Goal: Task Accomplishment & Management: Use online tool/utility

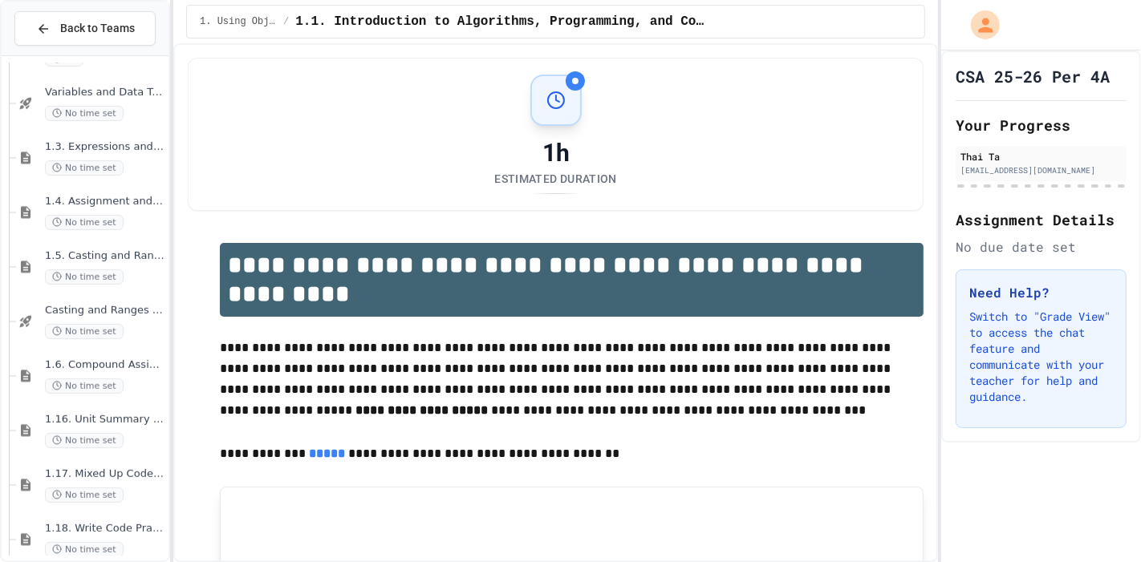
scroll to position [782, 0]
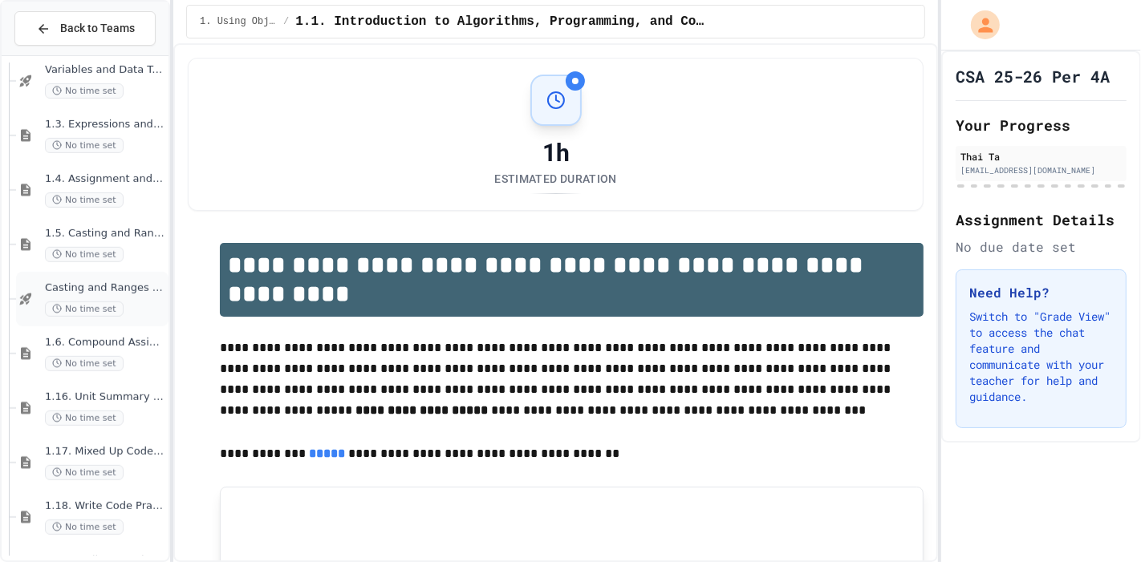
click at [113, 307] on span "No time set" at bounding box center [84, 309] width 79 height 15
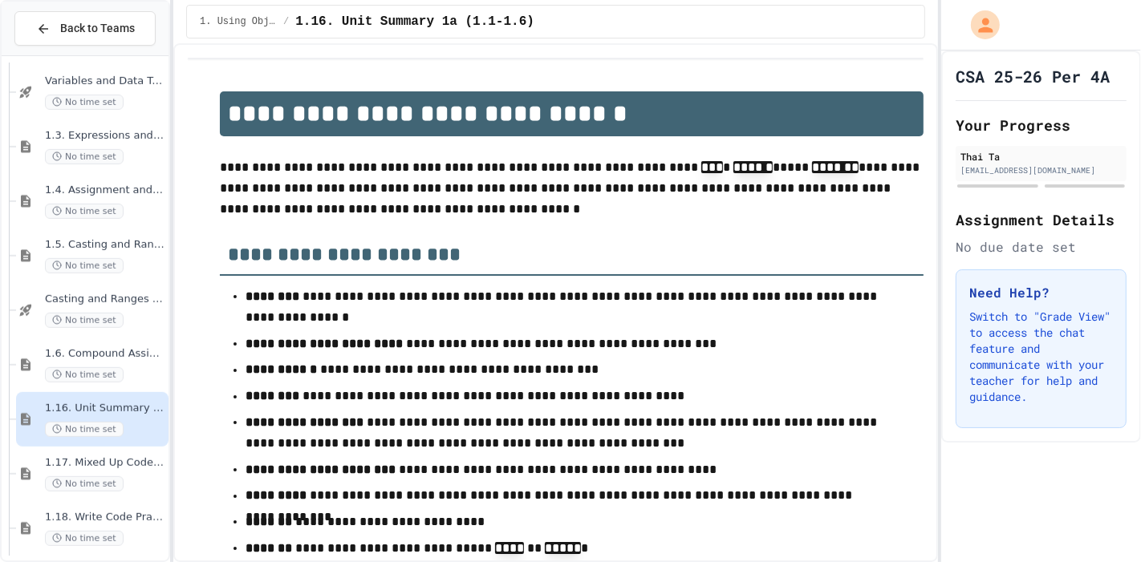
scroll to position [765, 0]
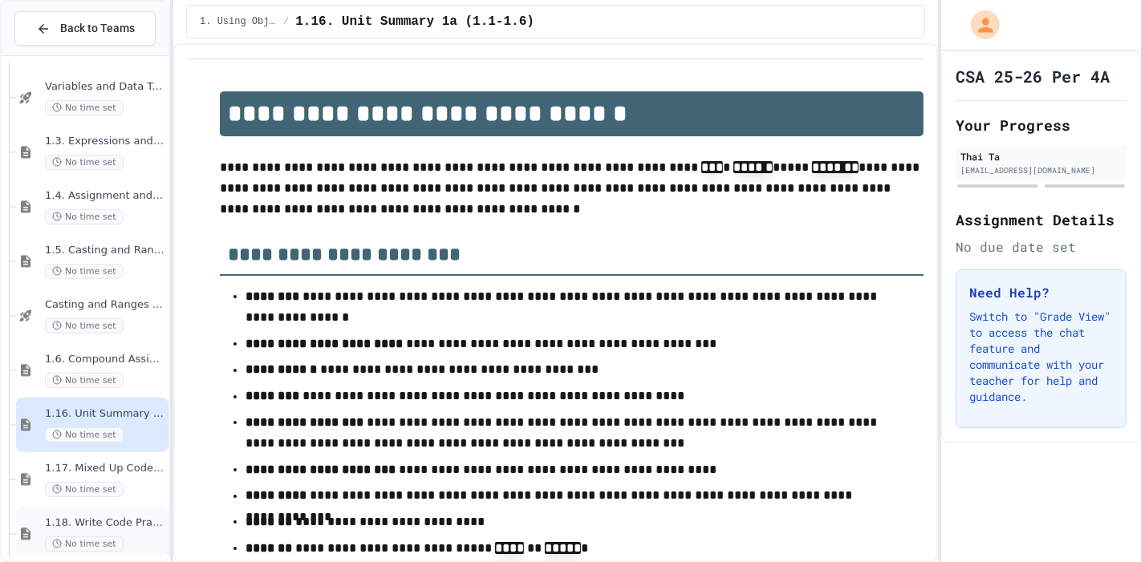
click at [75, 520] on span "1.18. Write Code Practice 1.1-1.6" at bounding box center [105, 524] width 120 height 14
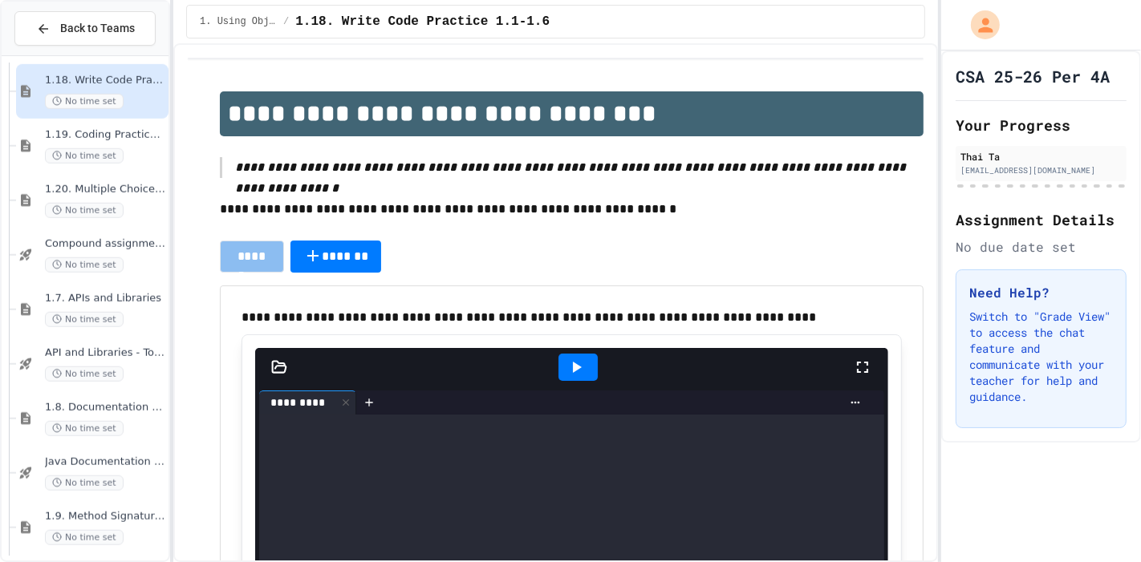
scroll to position [1212, 0]
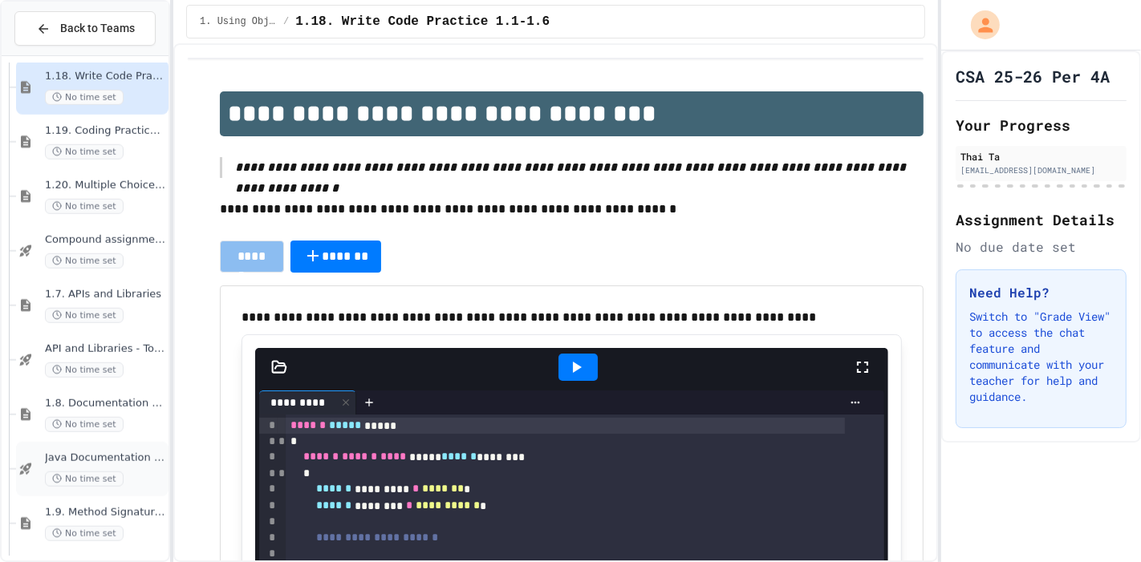
click at [98, 452] on span "Java Documentation with Comments - Topic 1.8" at bounding box center [105, 459] width 120 height 14
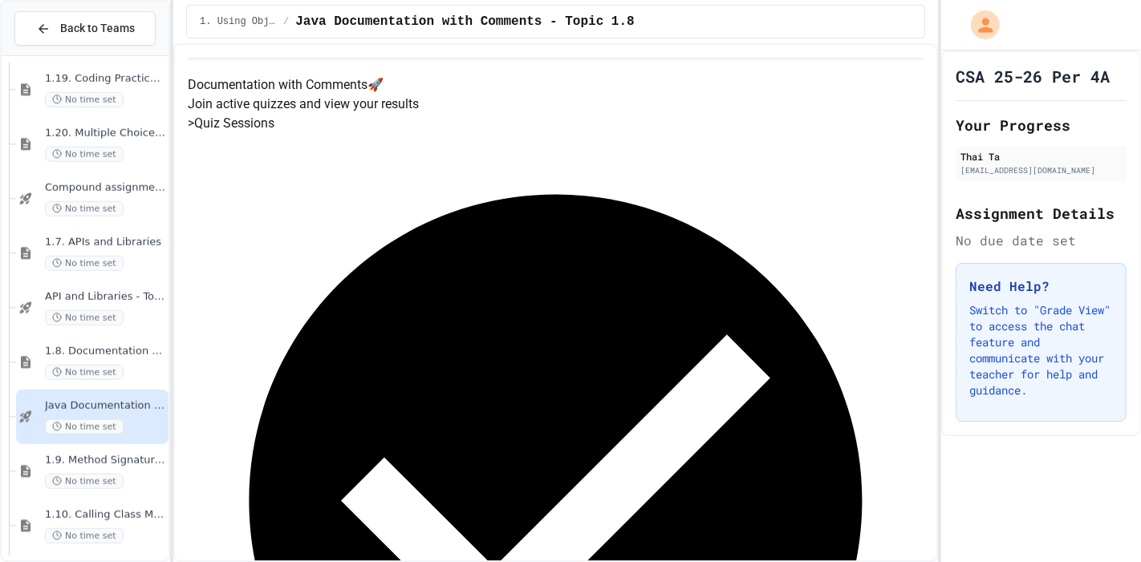
scroll to position [1280, 0]
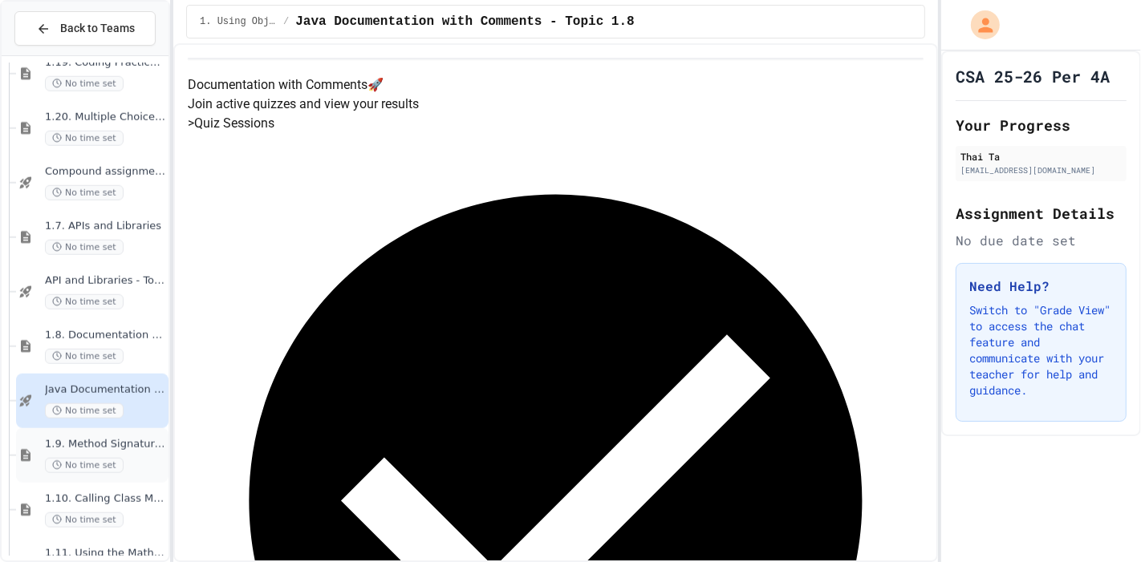
click at [96, 472] on span "No time set" at bounding box center [84, 465] width 79 height 15
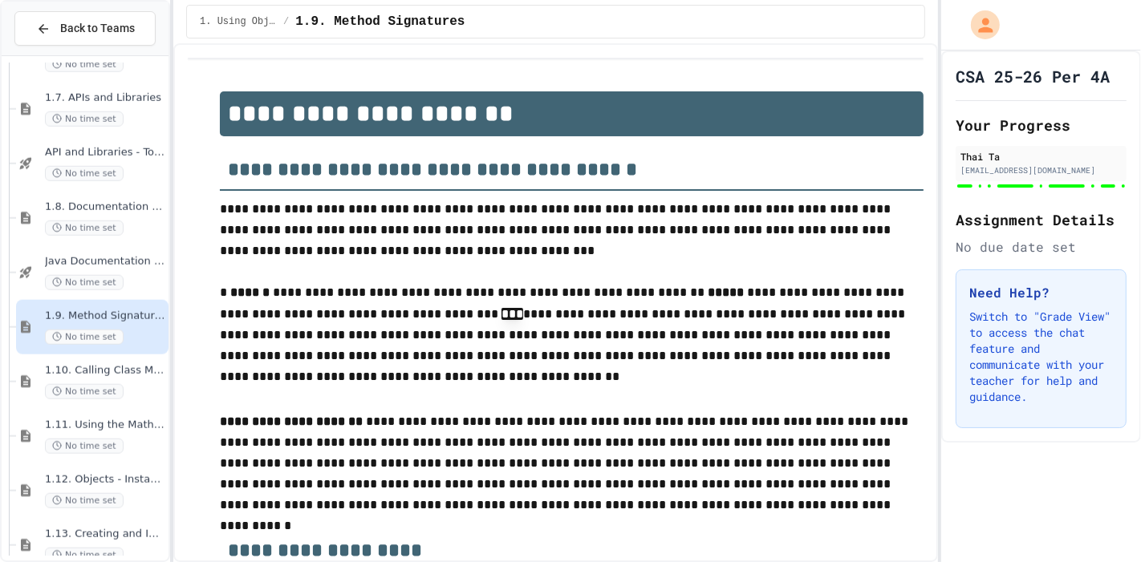
scroll to position [1409, 0]
click at [95, 448] on span "No time set" at bounding box center [84, 445] width 79 height 15
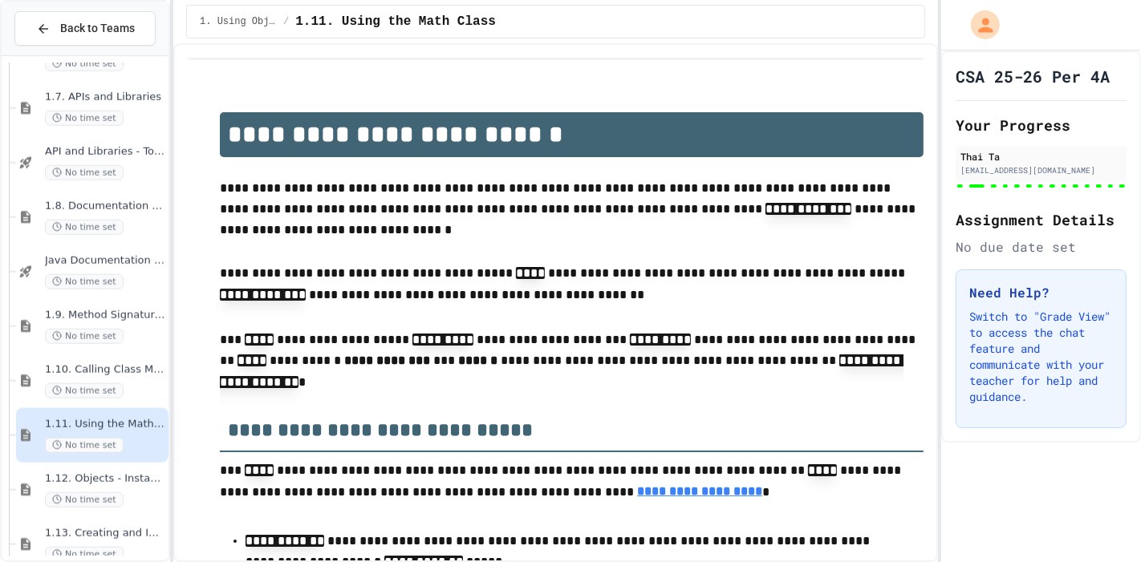
scroll to position [1445, 0]
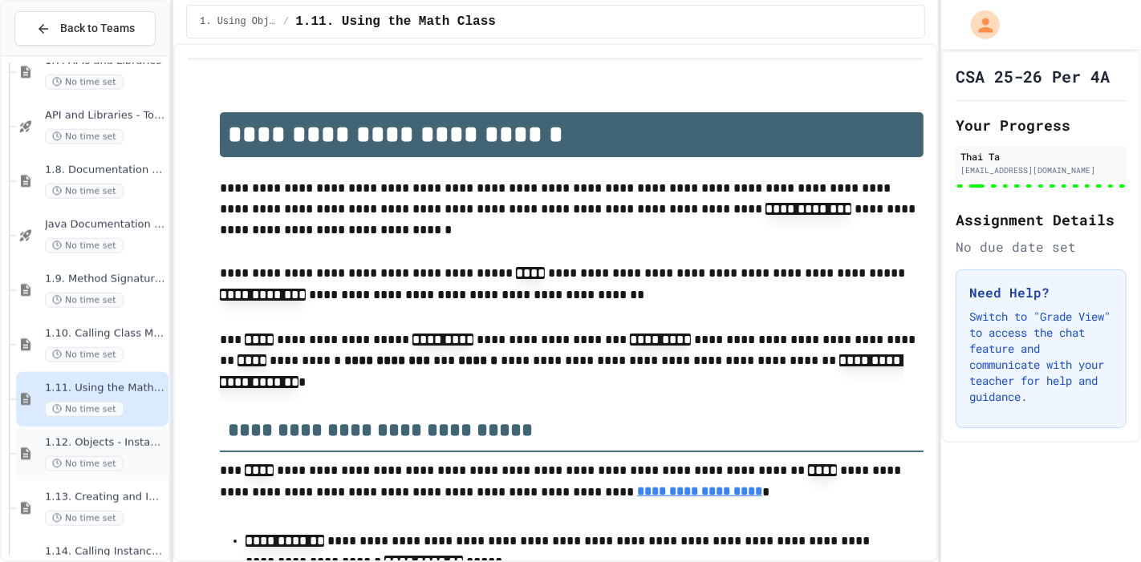
click at [83, 474] on div "1.12. Objects - Instances of Classes No time set" at bounding box center [92, 454] width 152 height 55
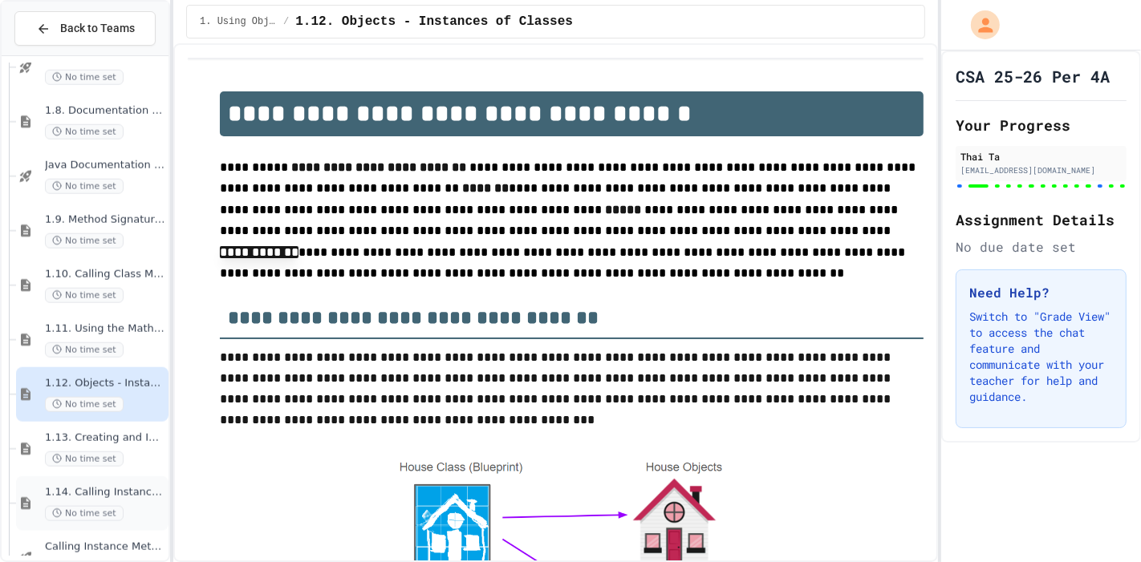
click at [82, 506] on span "No time set" at bounding box center [84, 513] width 79 height 15
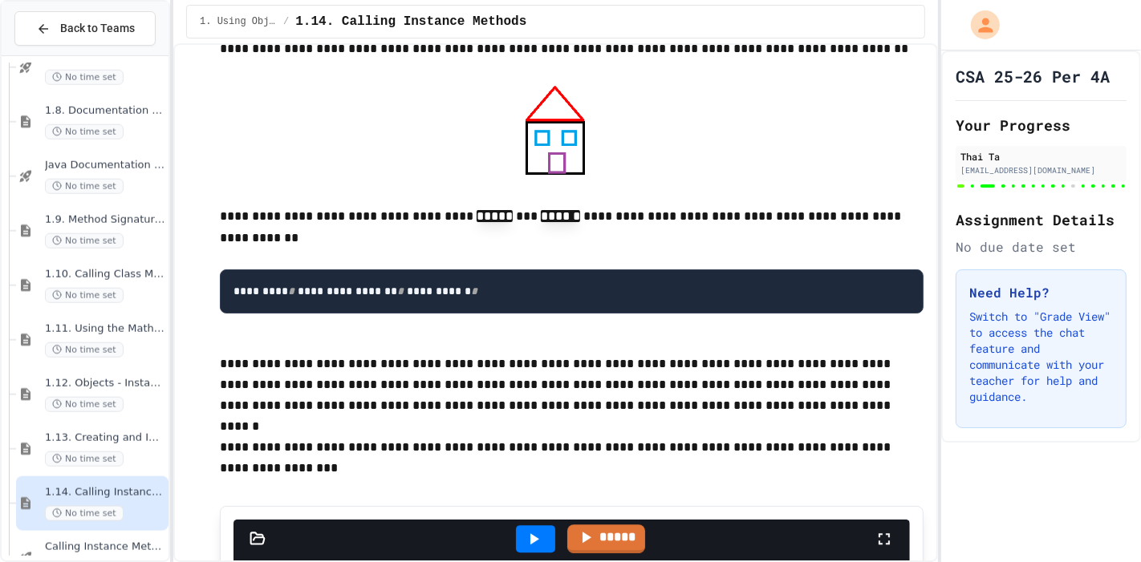
scroll to position [14142, 0]
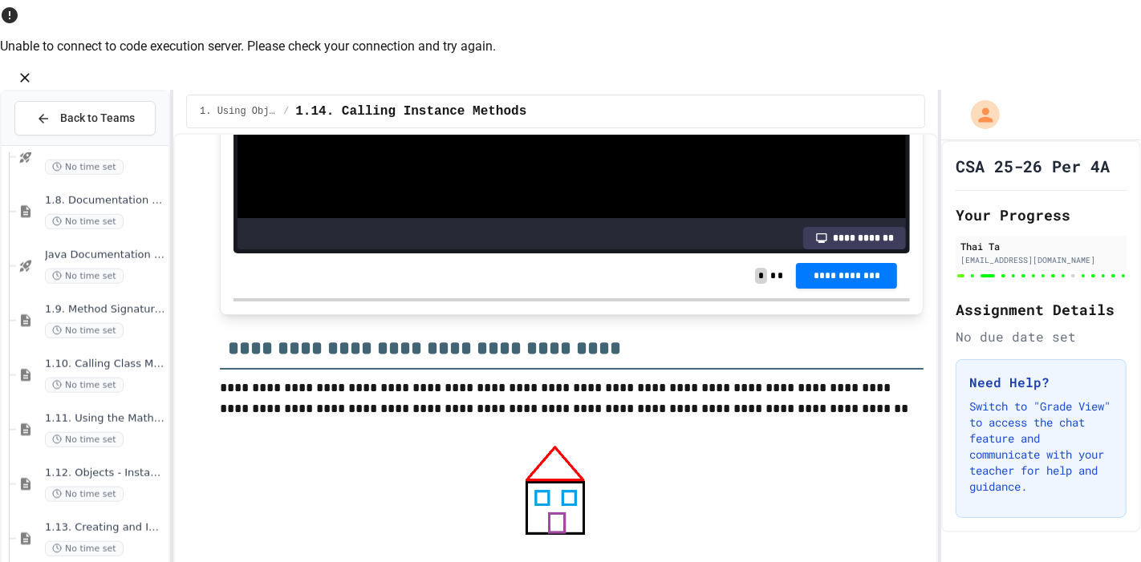
scroll to position [243, 0]
click at [33, 70] on icon "Close" at bounding box center [25, 78] width 16 height 16
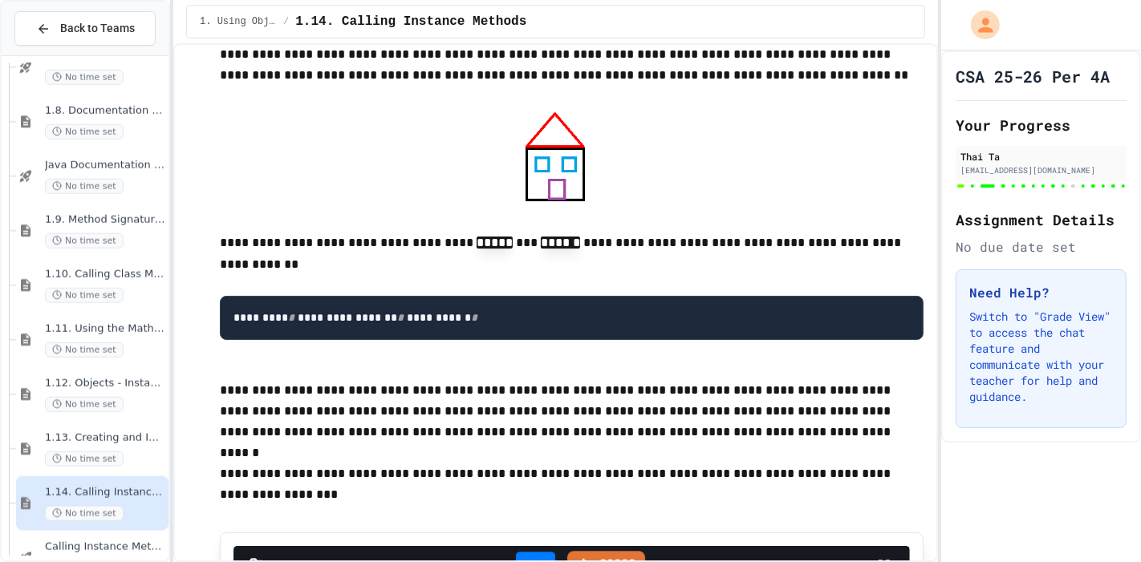
scroll to position [247, 0]
drag, startPoint x: 488, startPoint y: 142, endPoint x: 486, endPoint y: 154, distance: 12.1
drag, startPoint x: 486, startPoint y: 154, endPoint x: 307, endPoint y: 148, distance: 179.0
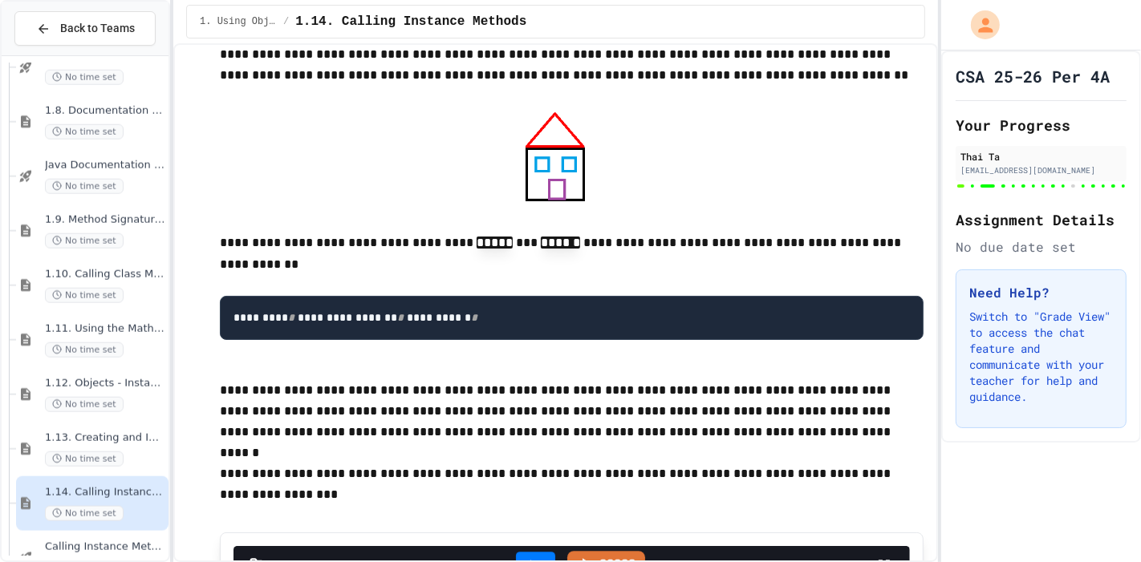
scroll to position [0, 0]
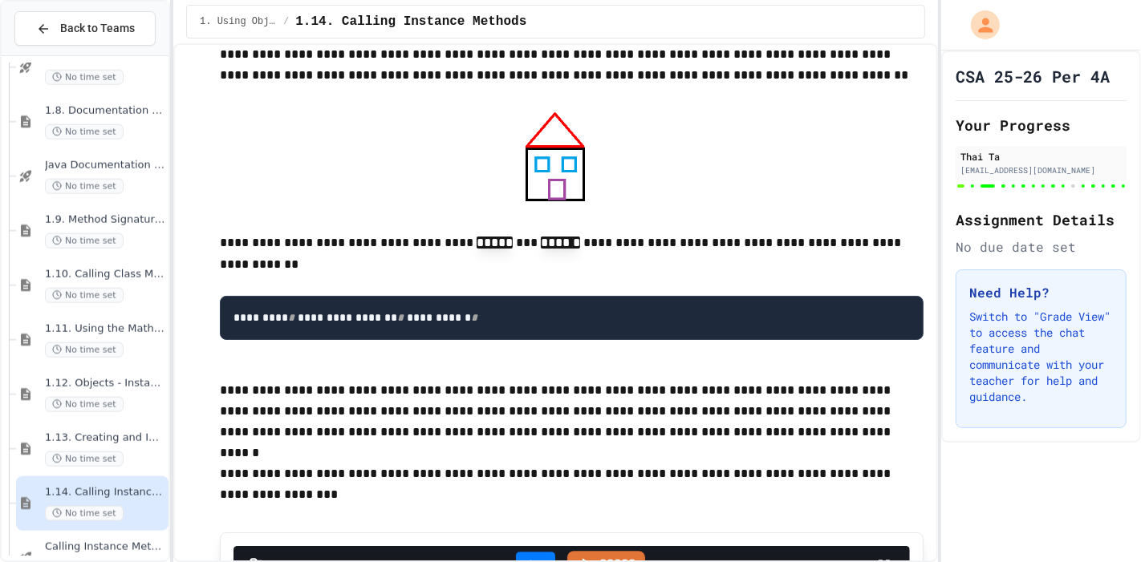
drag, startPoint x: 480, startPoint y: 159, endPoint x: 316, endPoint y: 151, distance: 163.8
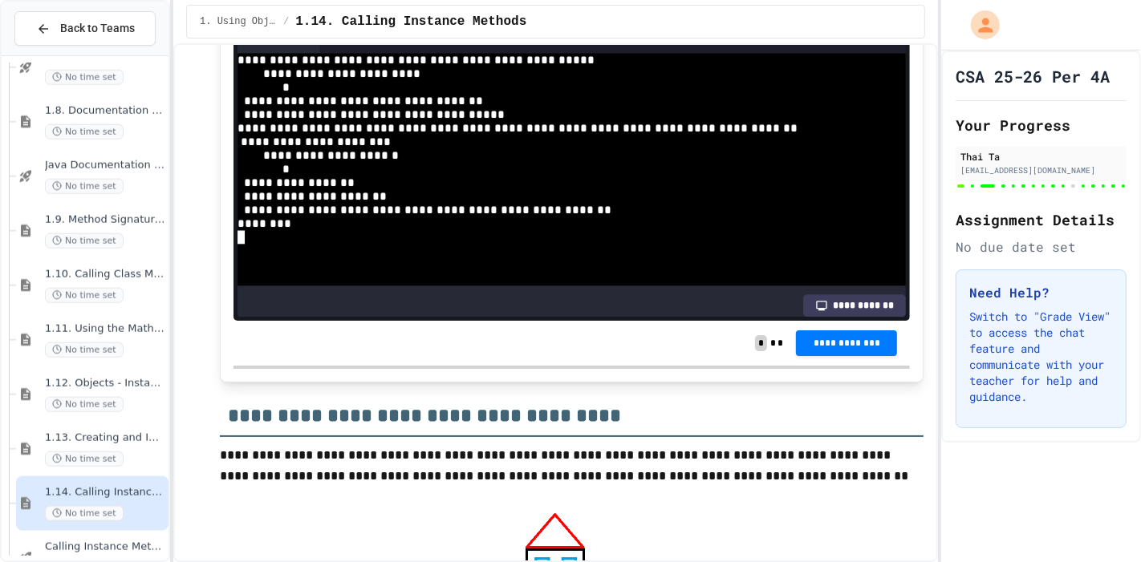
scroll to position [13739, 0]
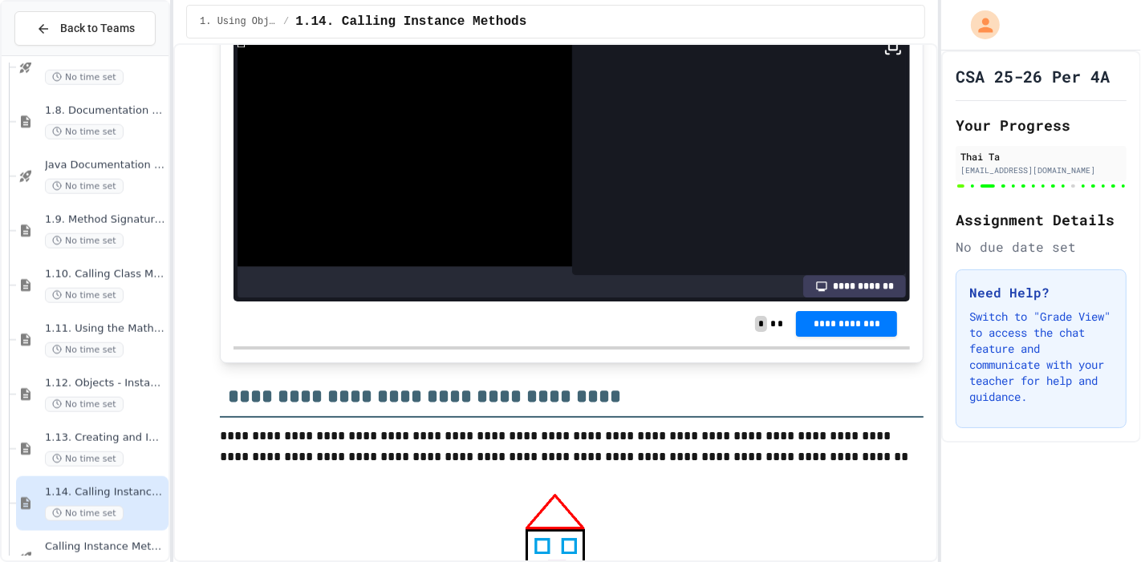
scroll to position [327, 0]
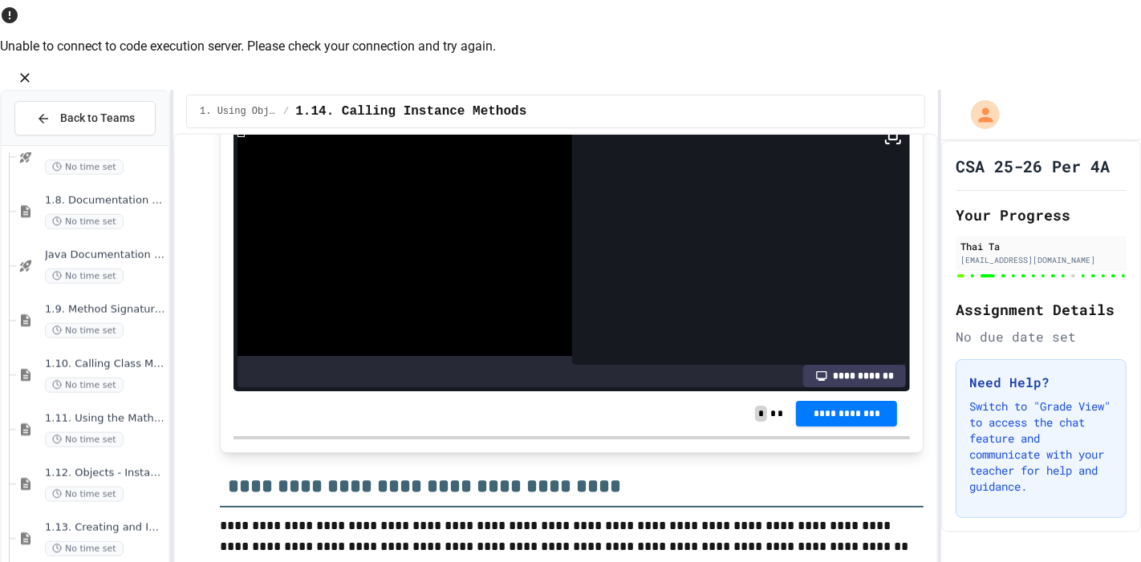
click at [33, 70] on icon "Close" at bounding box center [25, 78] width 16 height 16
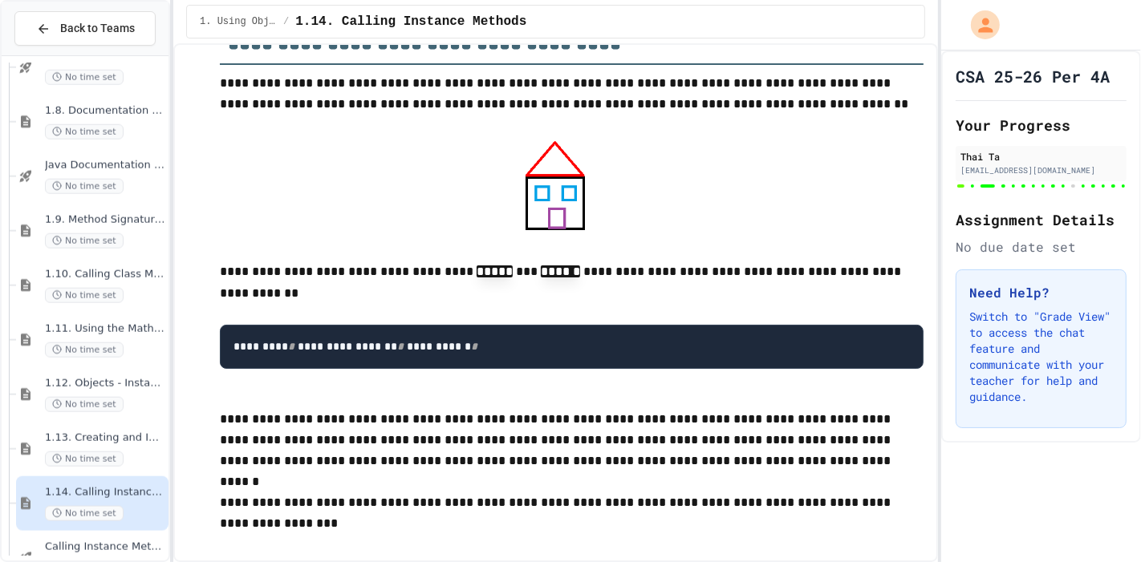
scroll to position [14092, 0]
click at [626, 345] on body "**********" at bounding box center [570, 281] width 1141 height 562
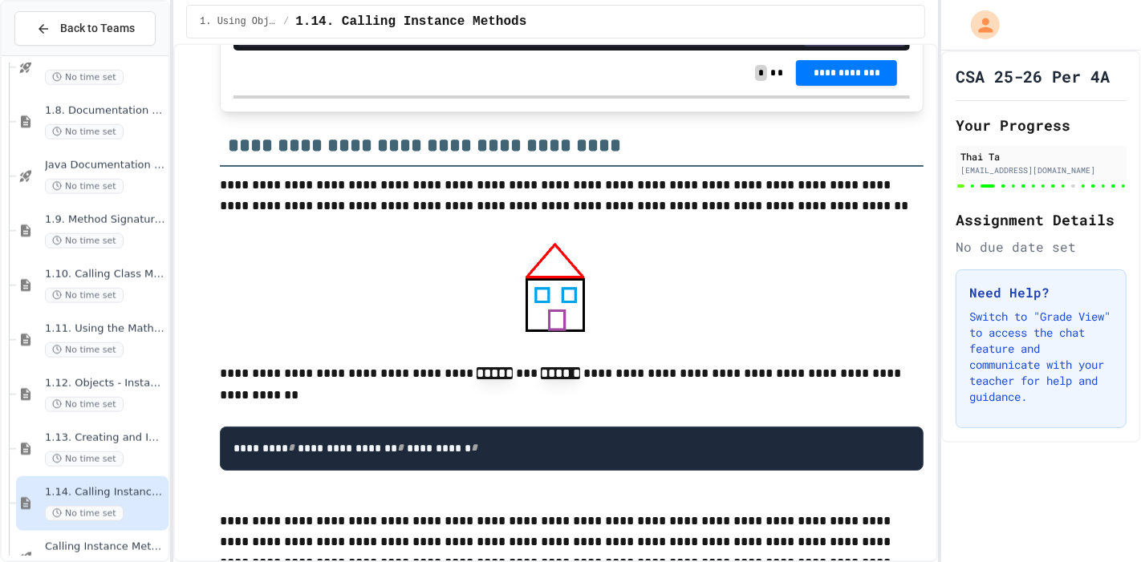
scroll to position [13989, 0]
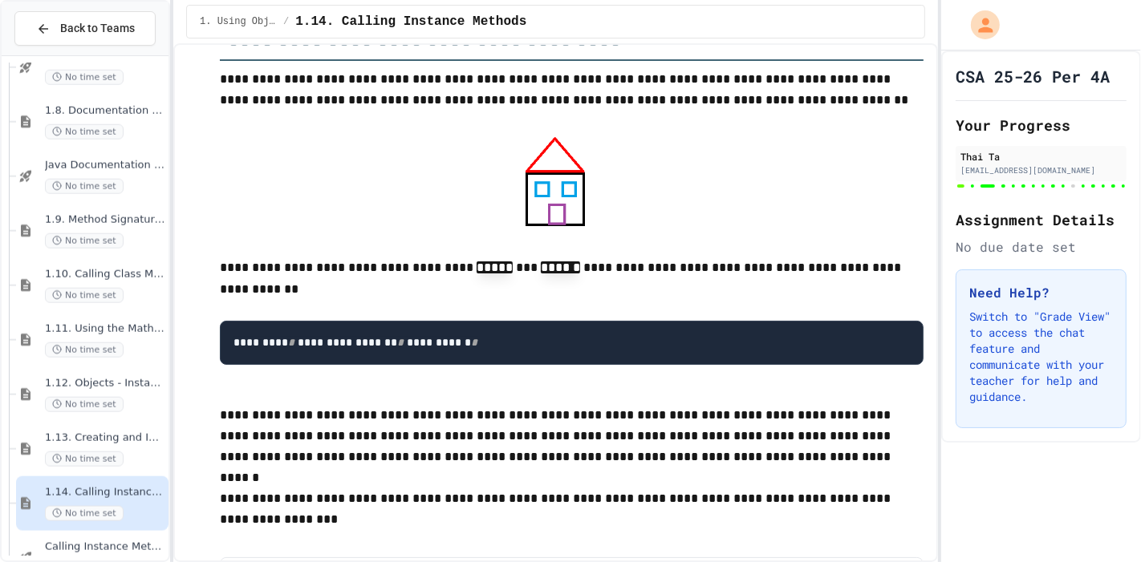
scroll to position [14054, 0]
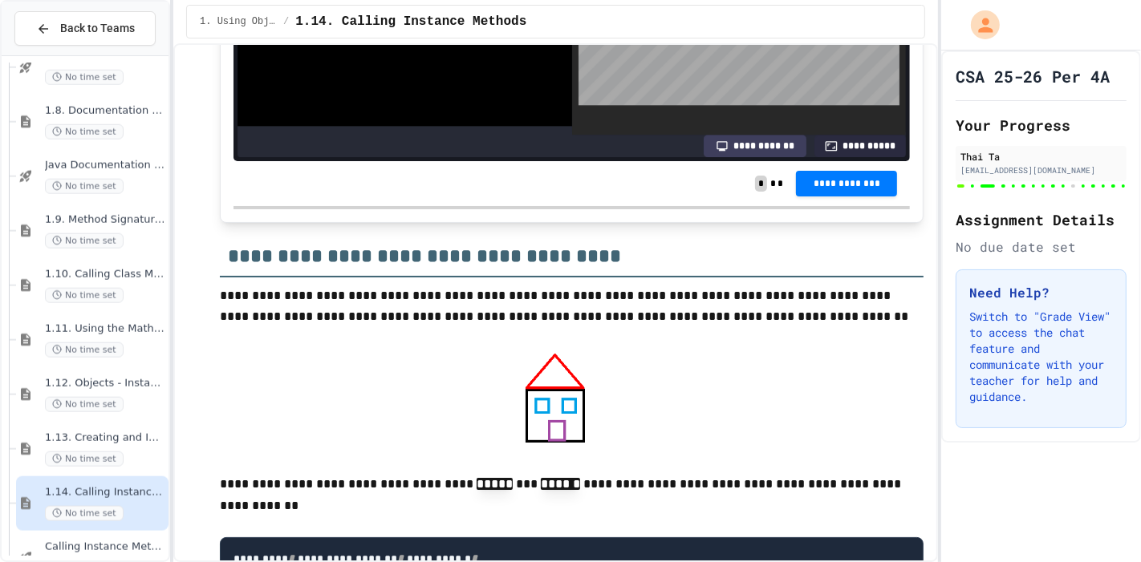
scroll to position [13878, 0]
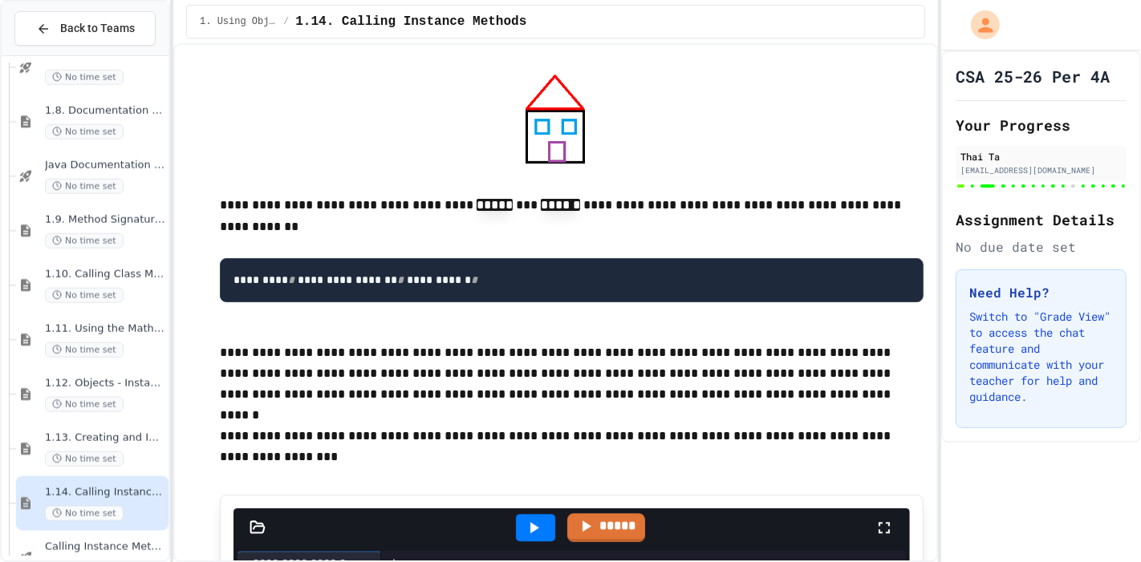
scroll to position [14014, 0]
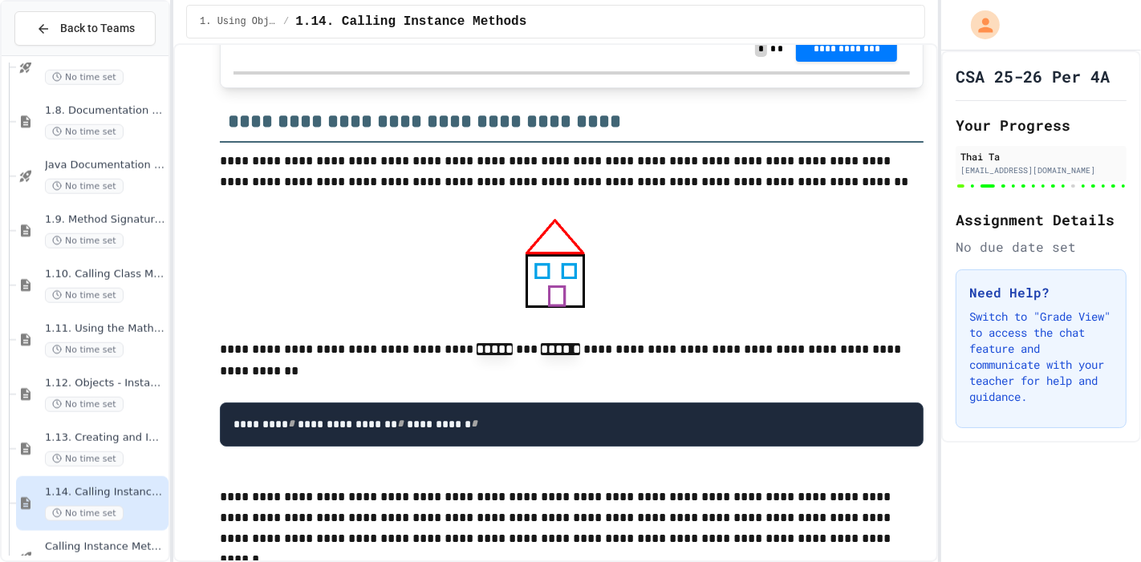
drag, startPoint x: 522, startPoint y: 108, endPoint x: 261, endPoint y: 113, distance: 261.5
drag, startPoint x: 479, startPoint y: 112, endPoint x: 243, endPoint y: 114, distance: 235.8
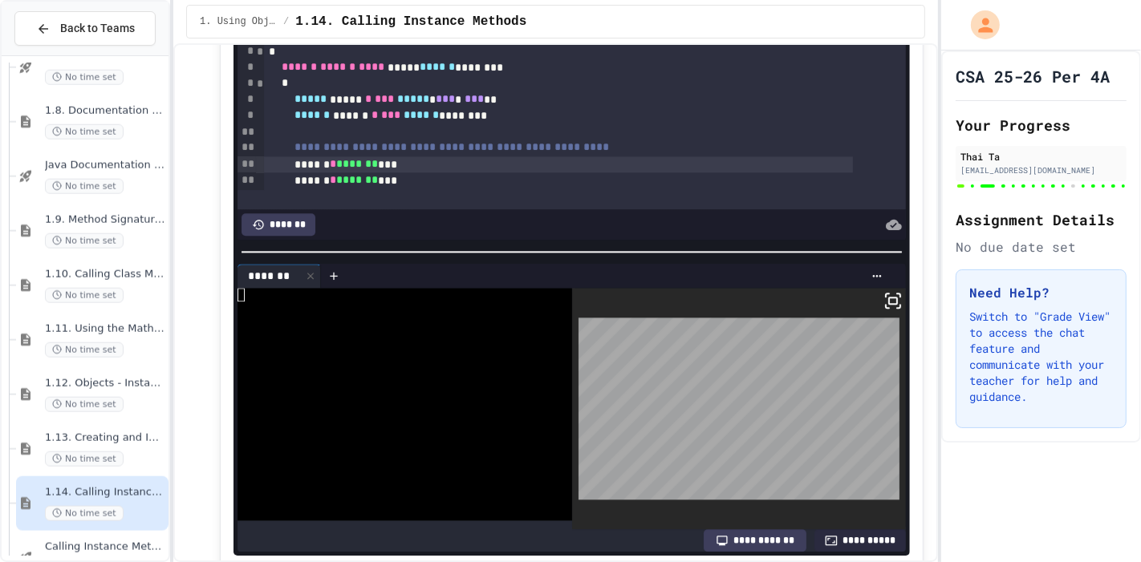
scroll to position [13498, 0]
